Goal: Task Accomplishment & Management: Manage account settings

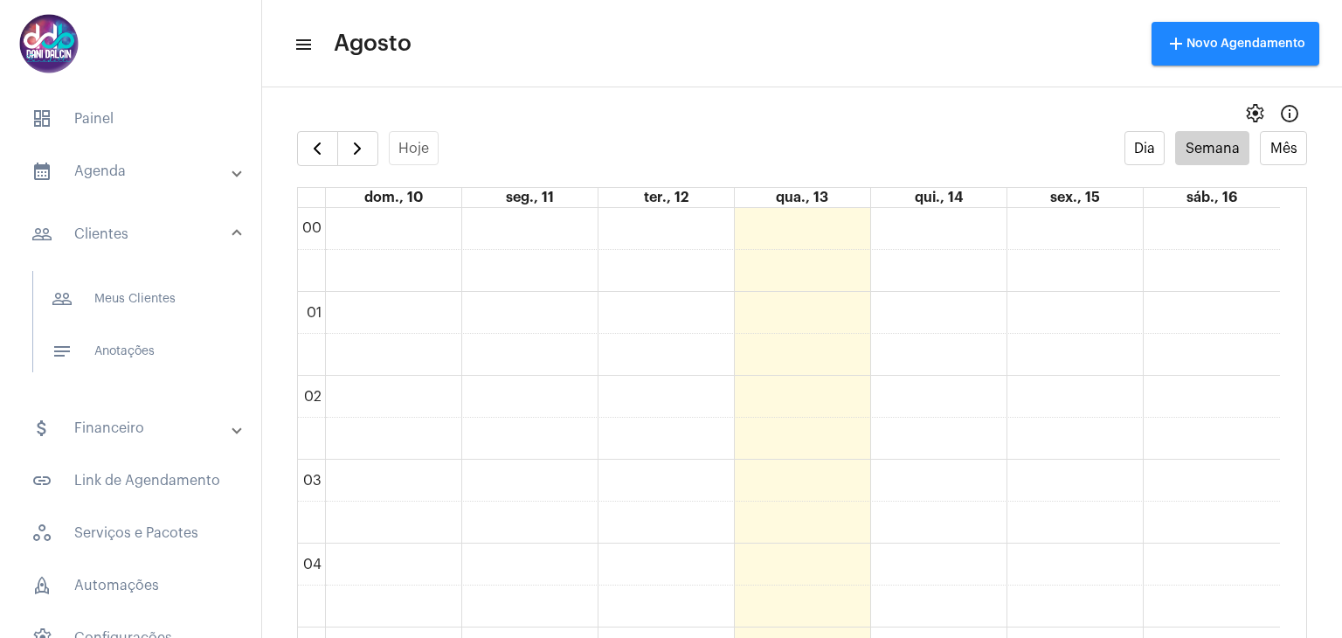
scroll to position [1198, 0]
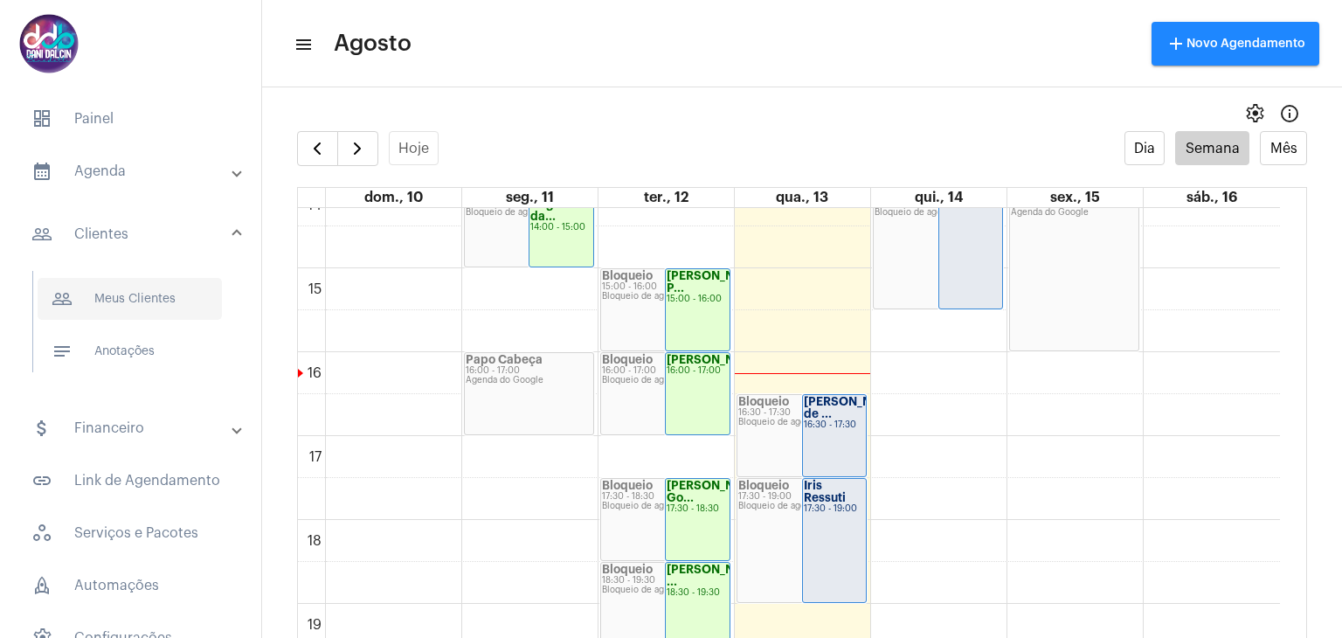
click at [153, 291] on span "people_outline Meus Clientes" at bounding box center [130, 299] width 184 height 42
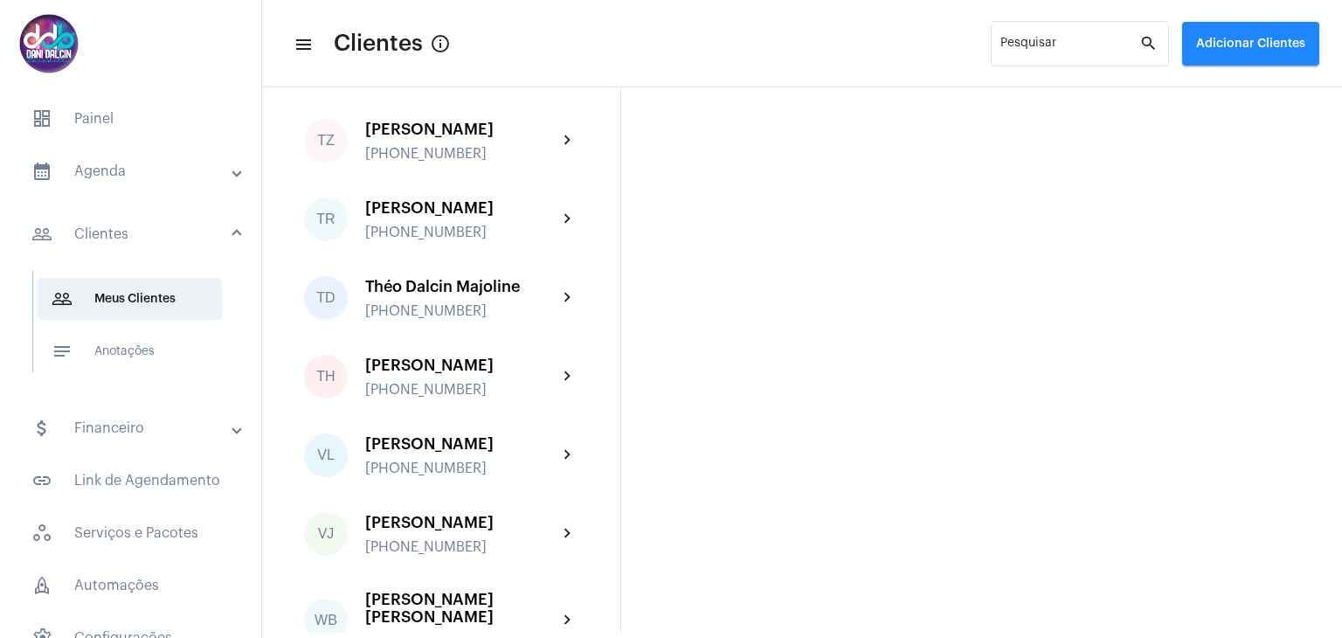
scroll to position [4369, 0]
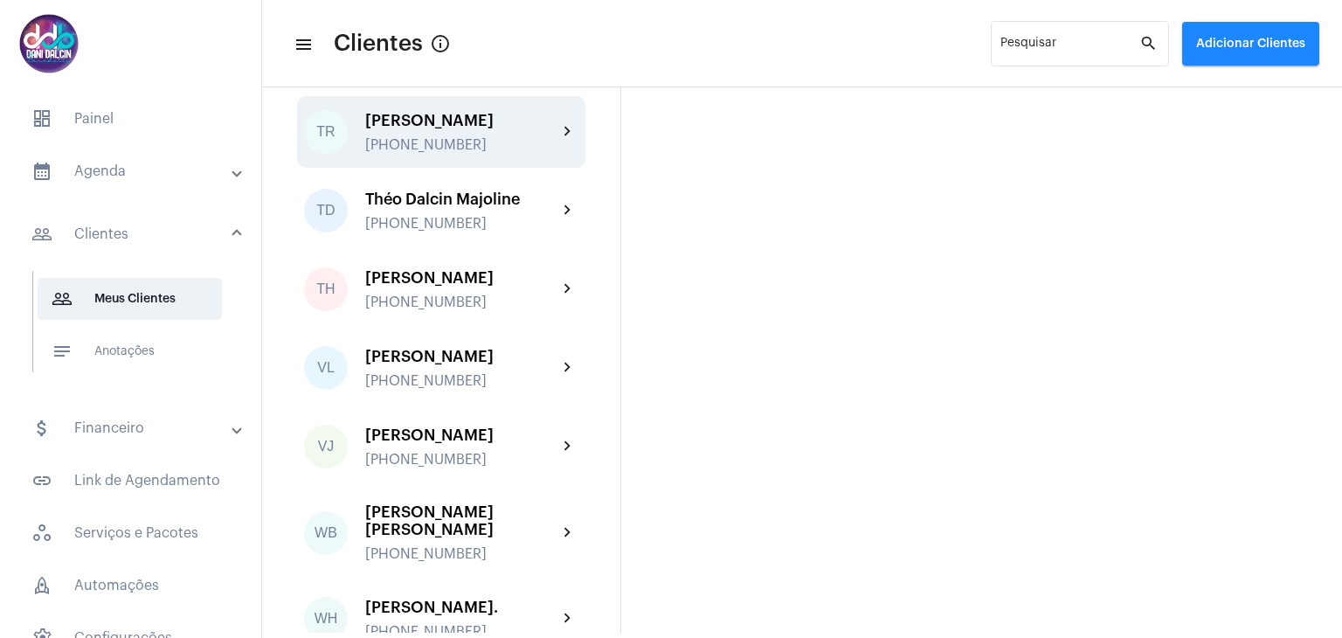
click at [461, 153] on div "[PHONE_NUMBER]" at bounding box center [461, 145] width 192 height 16
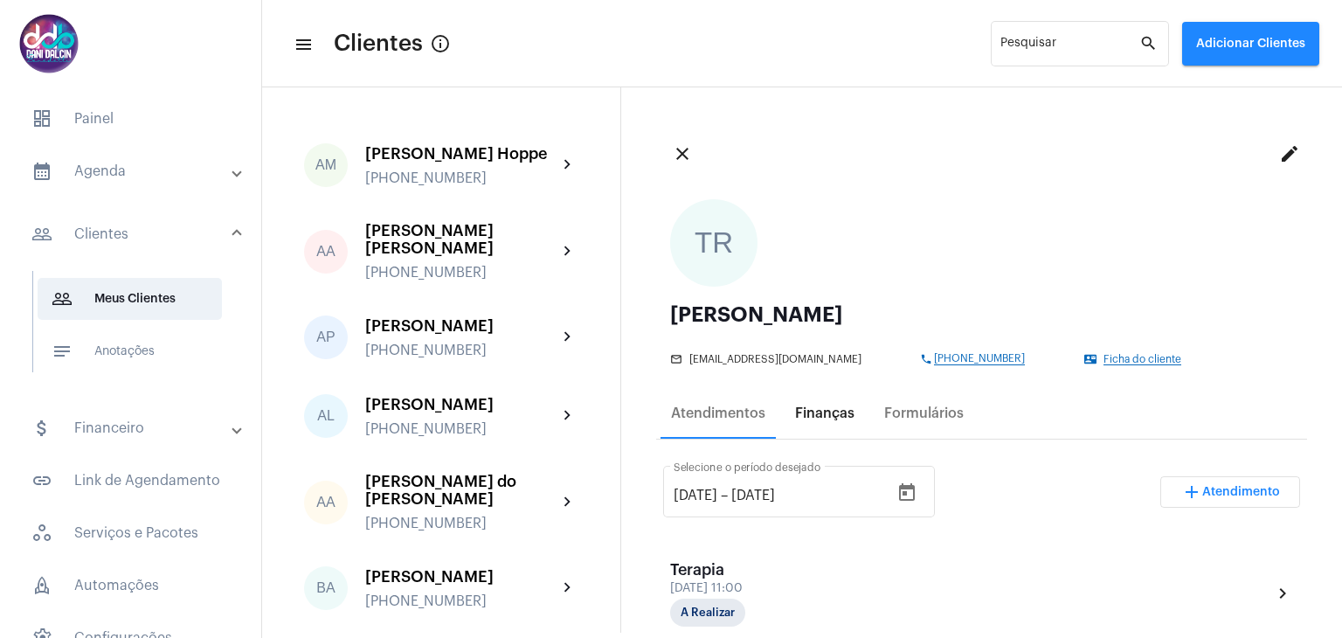
click at [819, 405] on div "Finanças" at bounding box center [824, 413] width 59 height 16
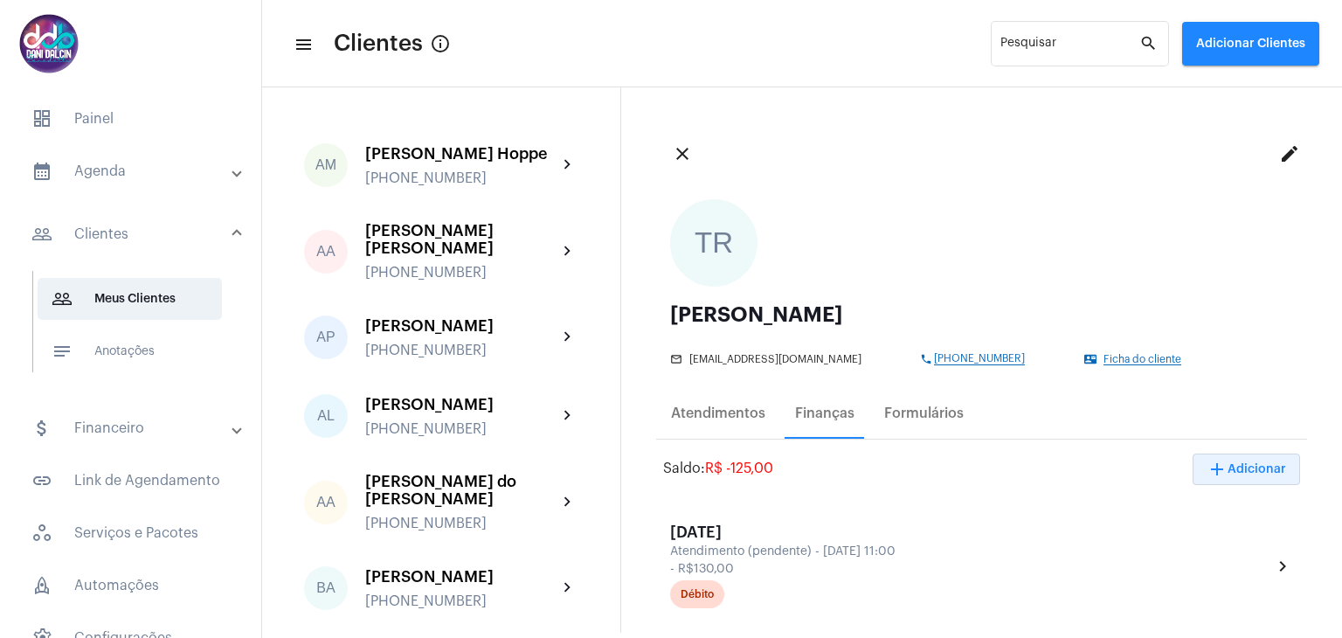
click at [1244, 464] on span "add Adicionar" at bounding box center [1247, 469] width 80 height 12
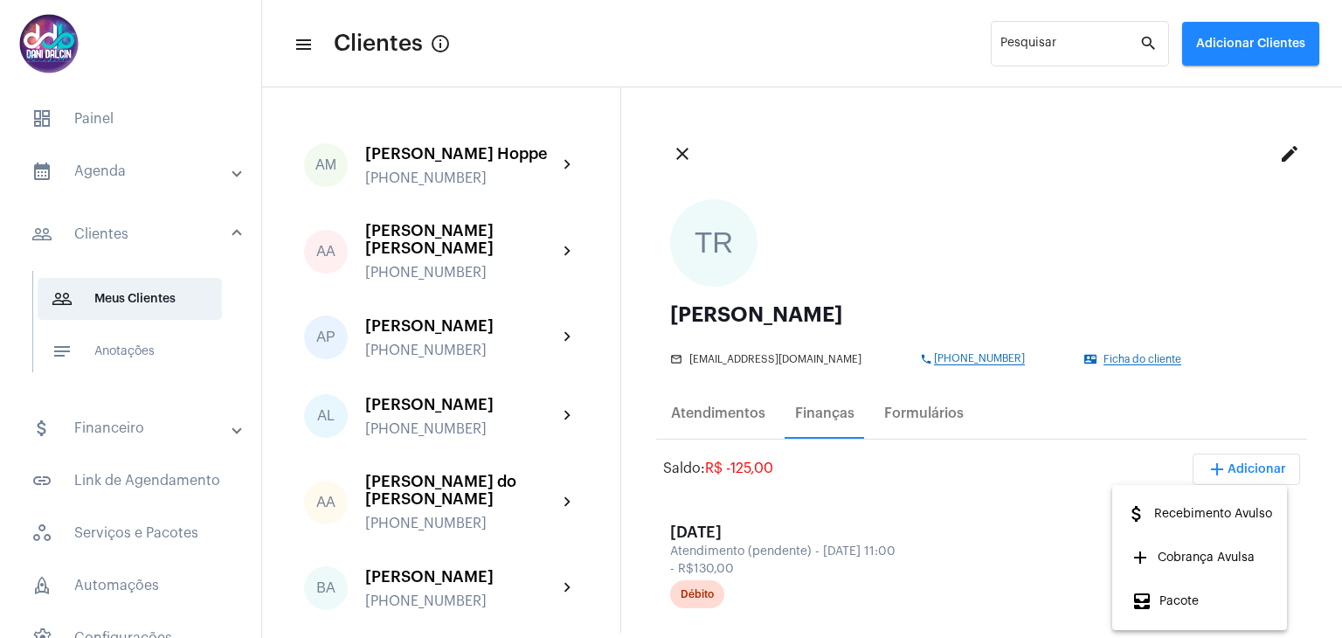
click at [1219, 520] on span "attach_money Recebimento Avulso" at bounding box center [1199, 513] width 146 height 31
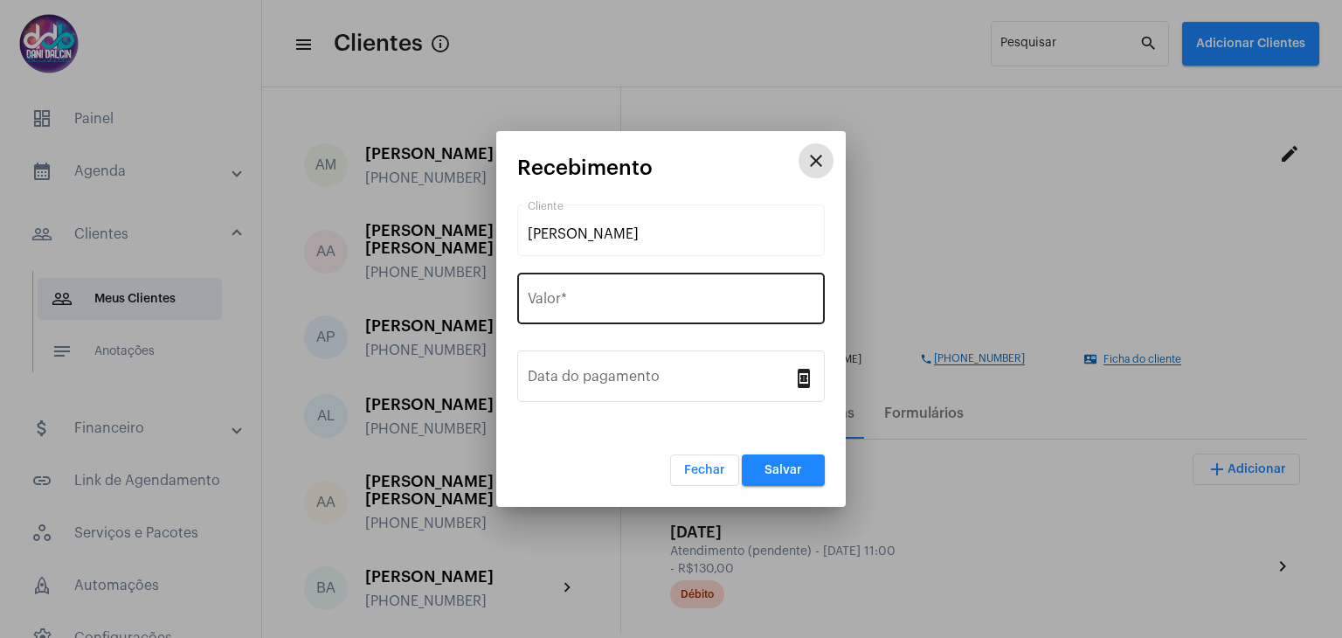
click at [606, 294] on input "Valor *" at bounding box center [671, 302] width 287 height 16
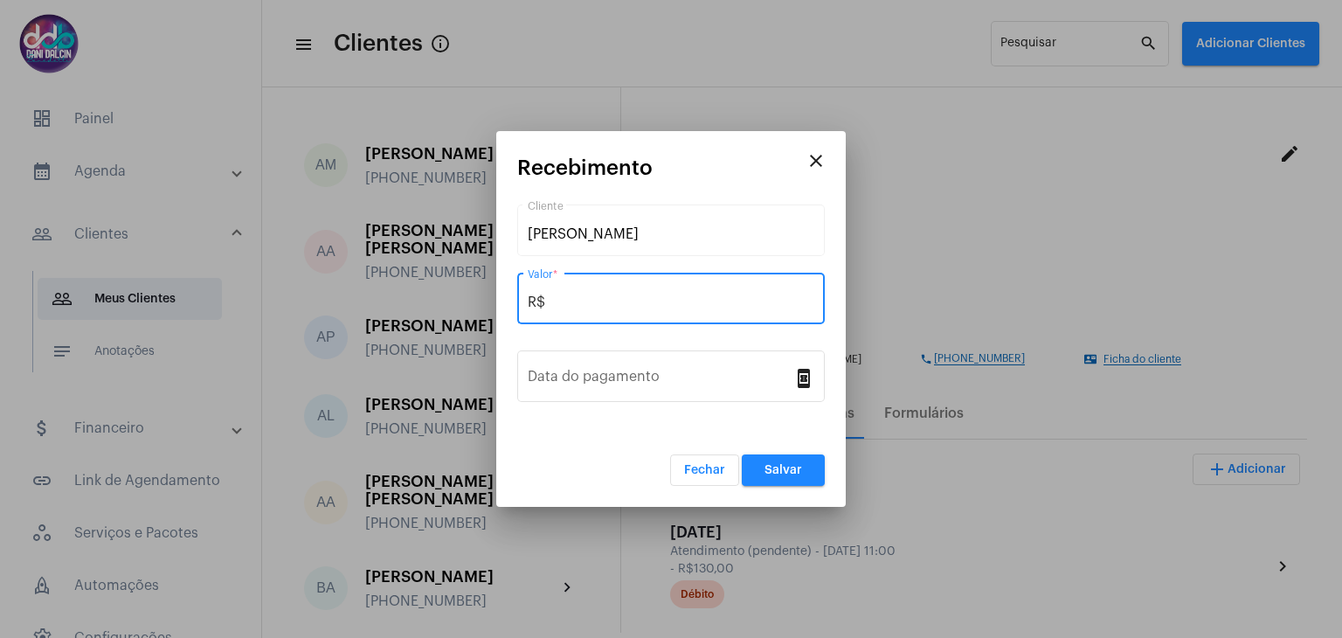
click at [606, 294] on input "R$" at bounding box center [671, 302] width 287 height 16
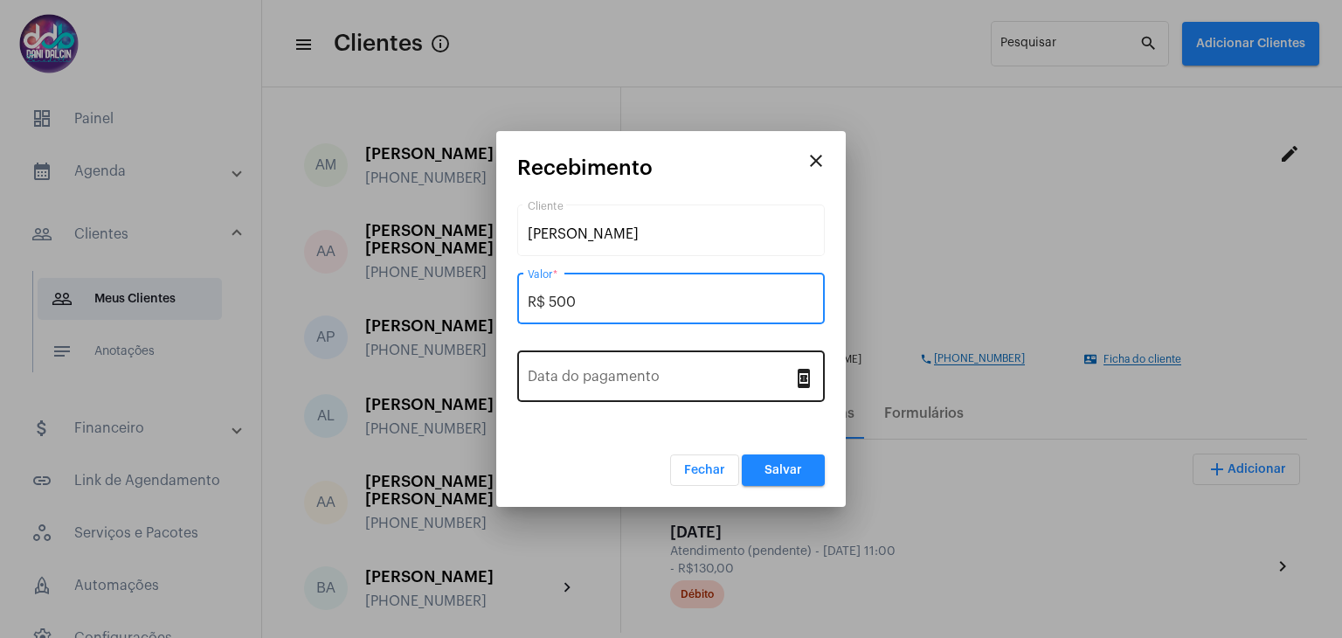
type input "R$ 500"
click at [618, 375] on input "Data do pagamento" at bounding box center [661, 380] width 266 height 16
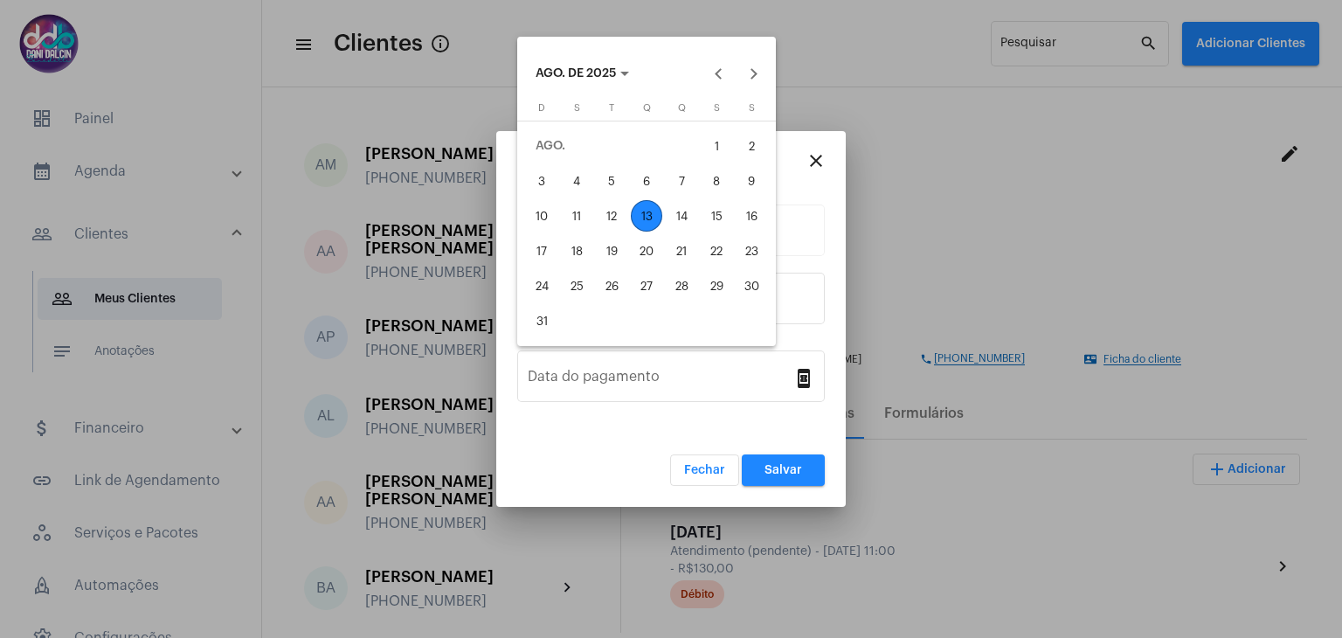
click at [647, 218] on div "13" at bounding box center [646, 215] width 31 height 31
type input "[DATE]"
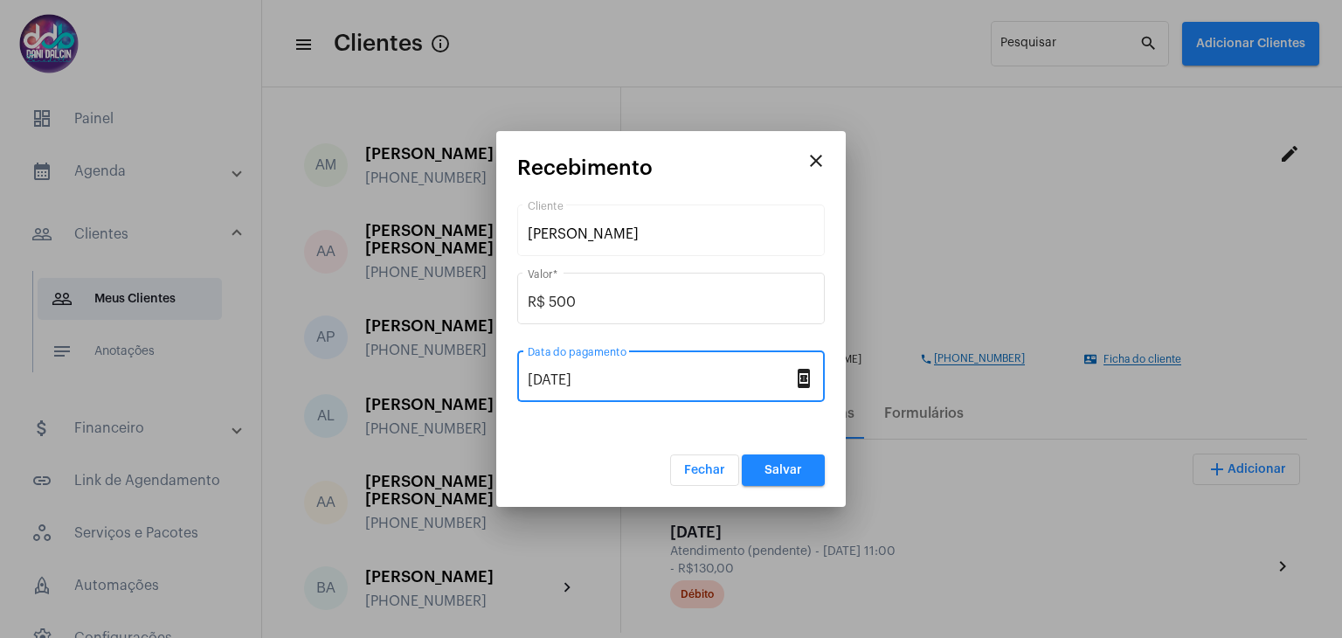
click at [811, 473] on button "Salvar" at bounding box center [783, 469] width 83 height 31
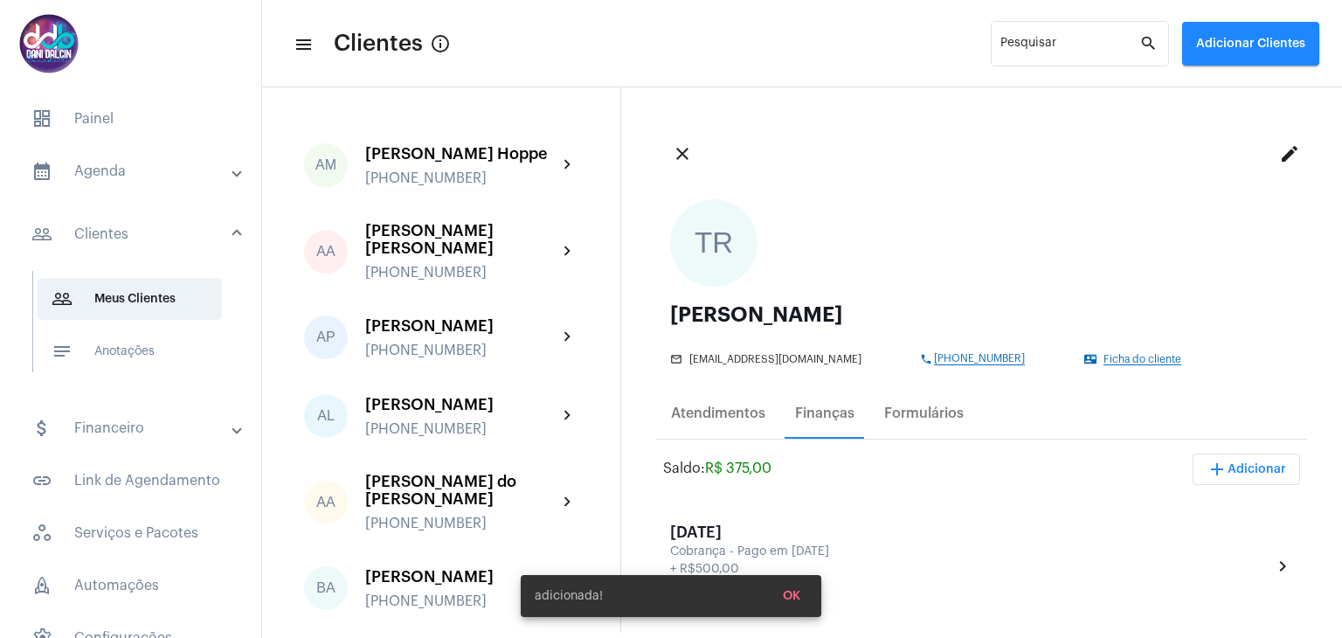
click at [133, 440] on mat-expansion-panel-header "attach_money Financeiro" at bounding box center [135, 428] width 251 height 42
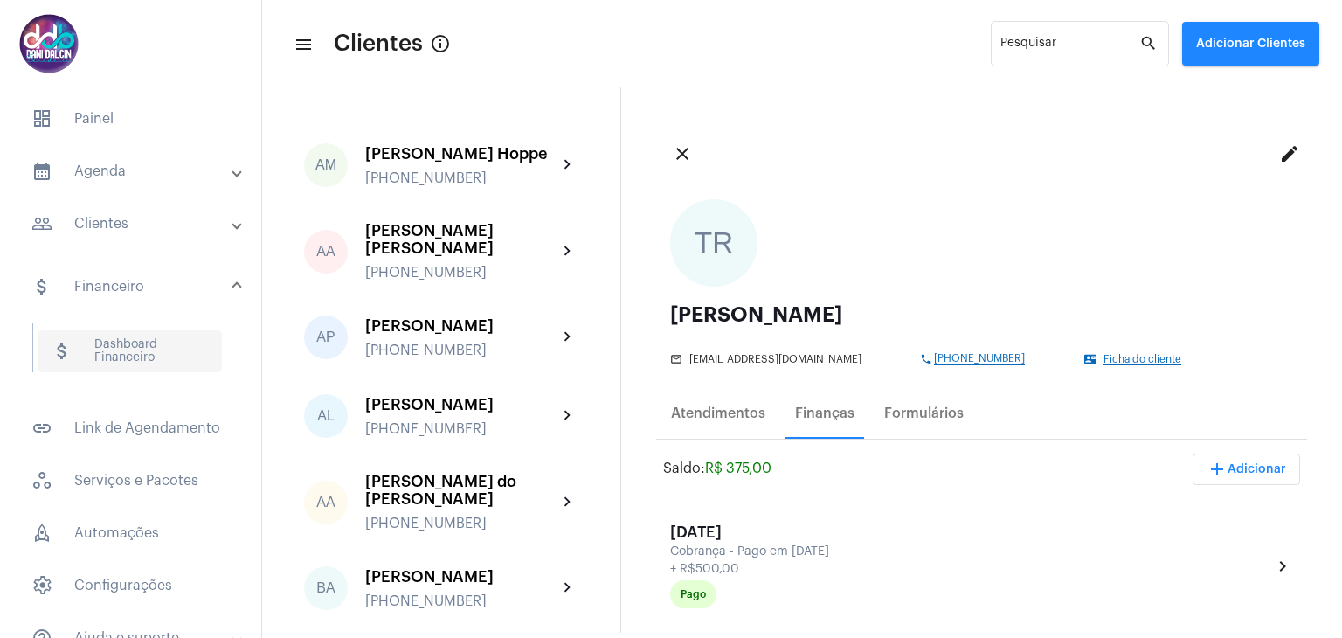
click at [135, 354] on span "attach_money Dashboard Financeiro" at bounding box center [130, 351] width 184 height 42
